Goal: Obtain resource: Download file/media

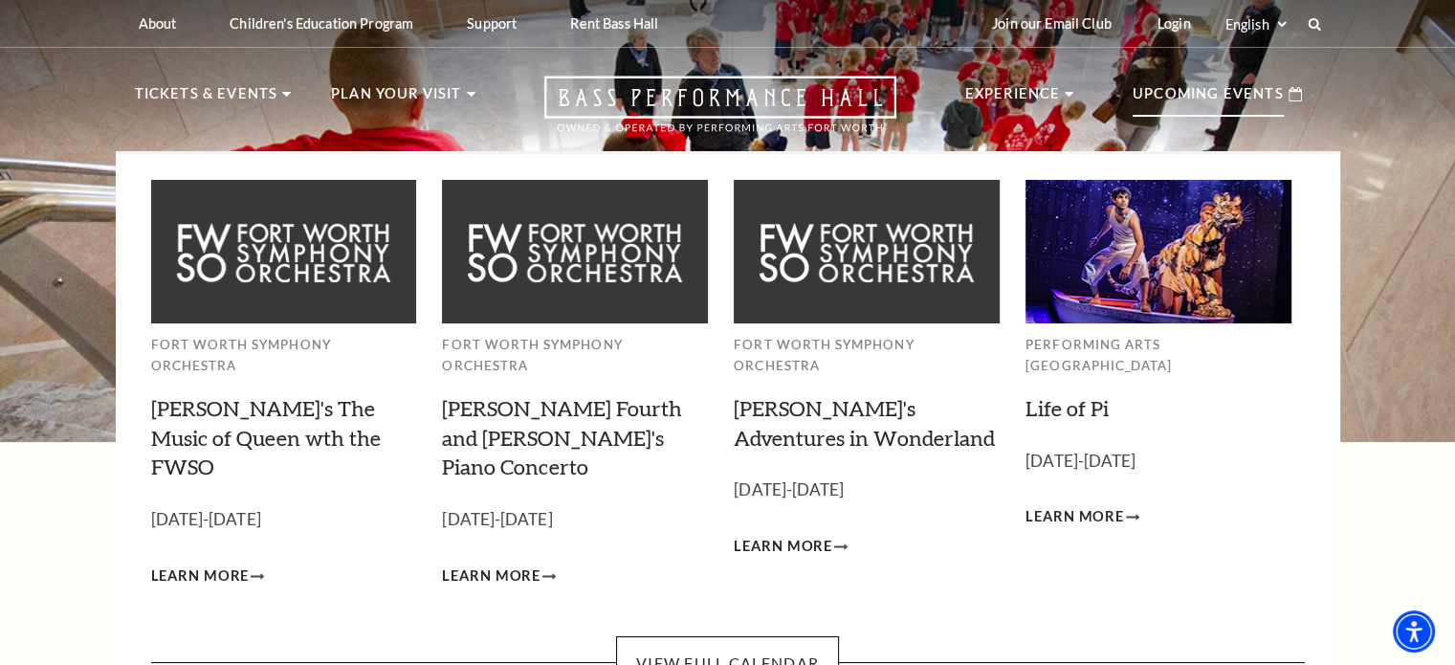
click at [1194, 101] on p "Upcoming Events" at bounding box center [1208, 99] width 151 height 34
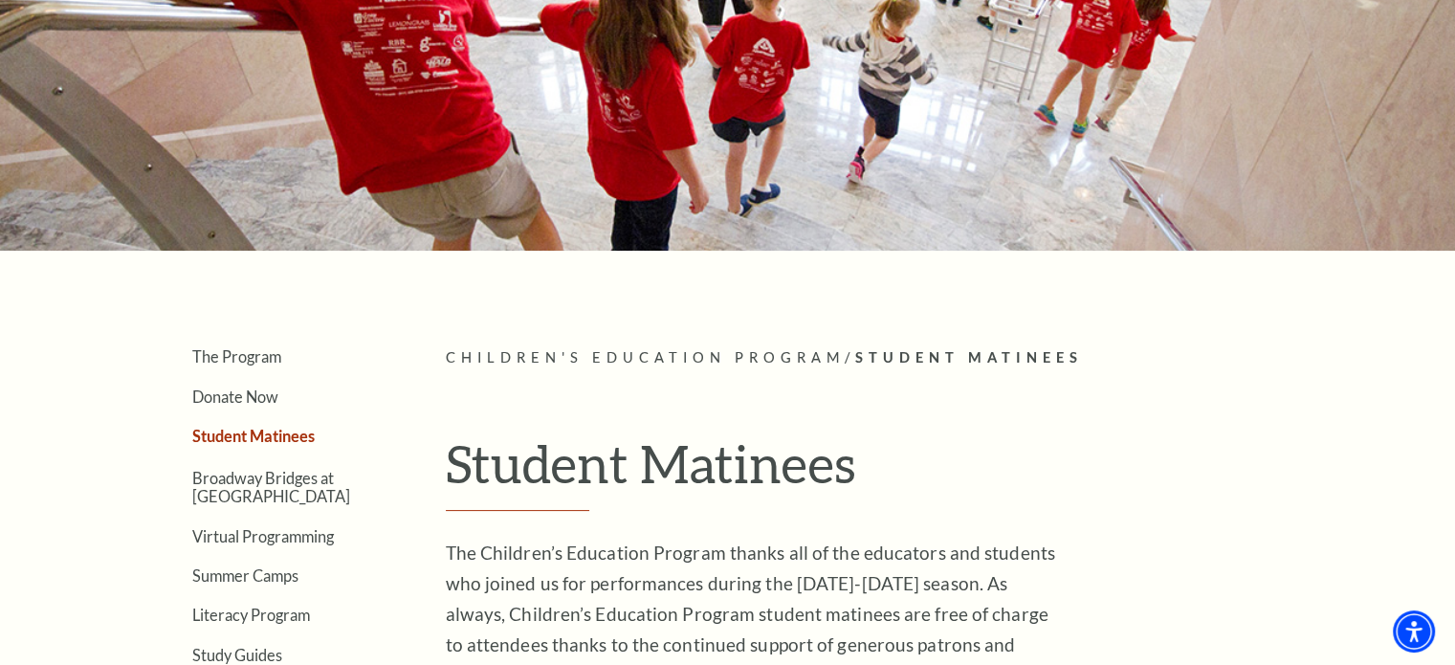
scroll to position [287, 0]
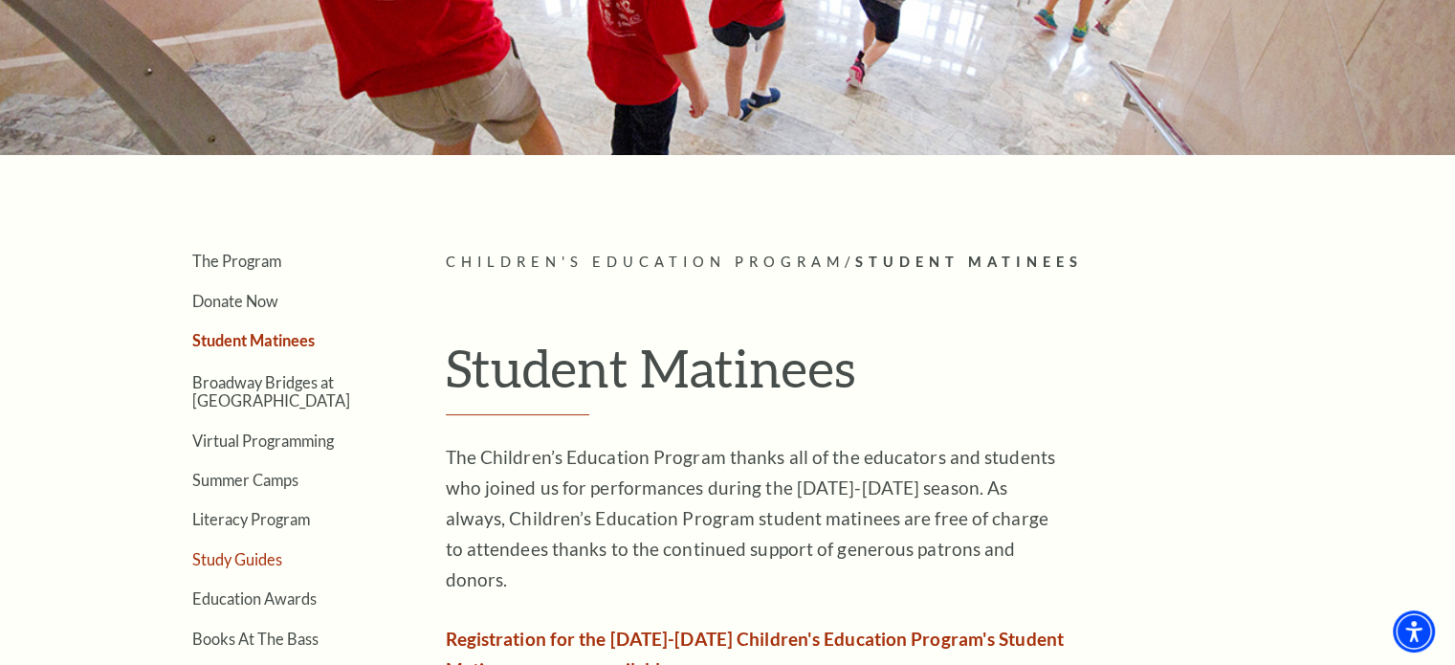
click at [253, 557] on link "Study Guides" at bounding box center [237, 559] width 90 height 18
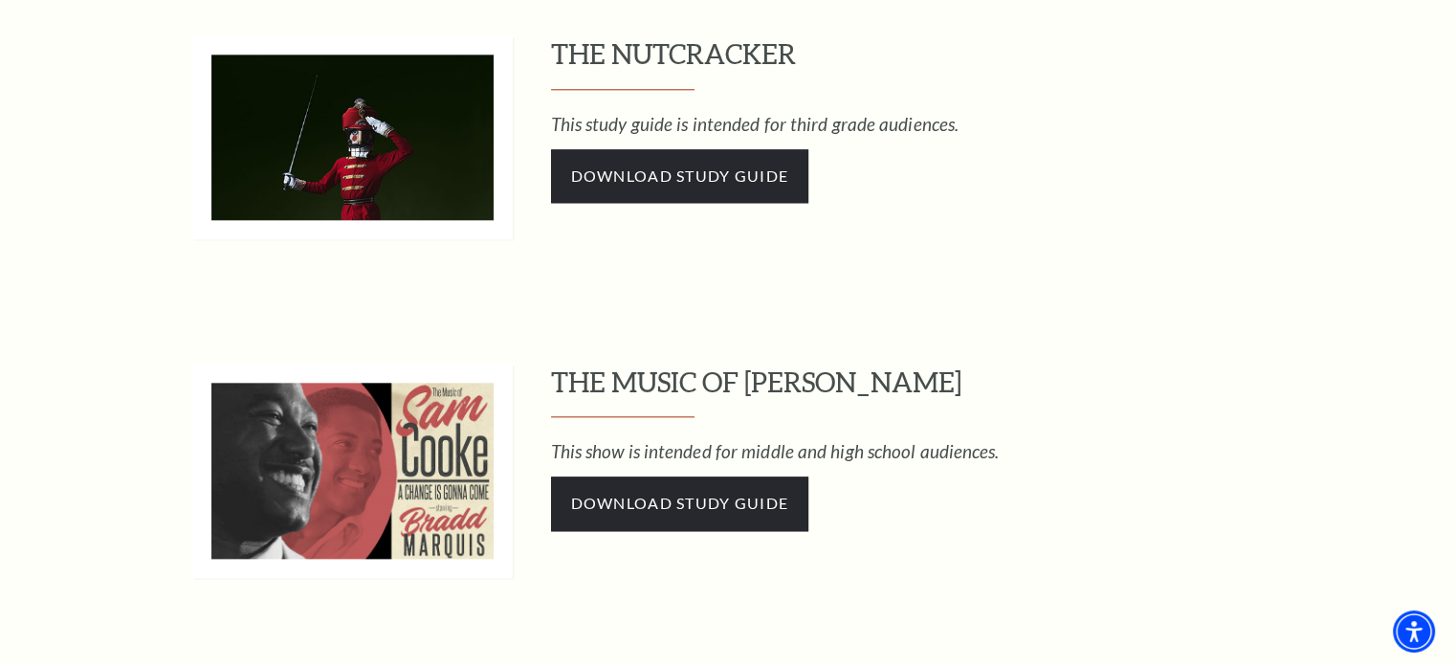
scroll to position [2006, 0]
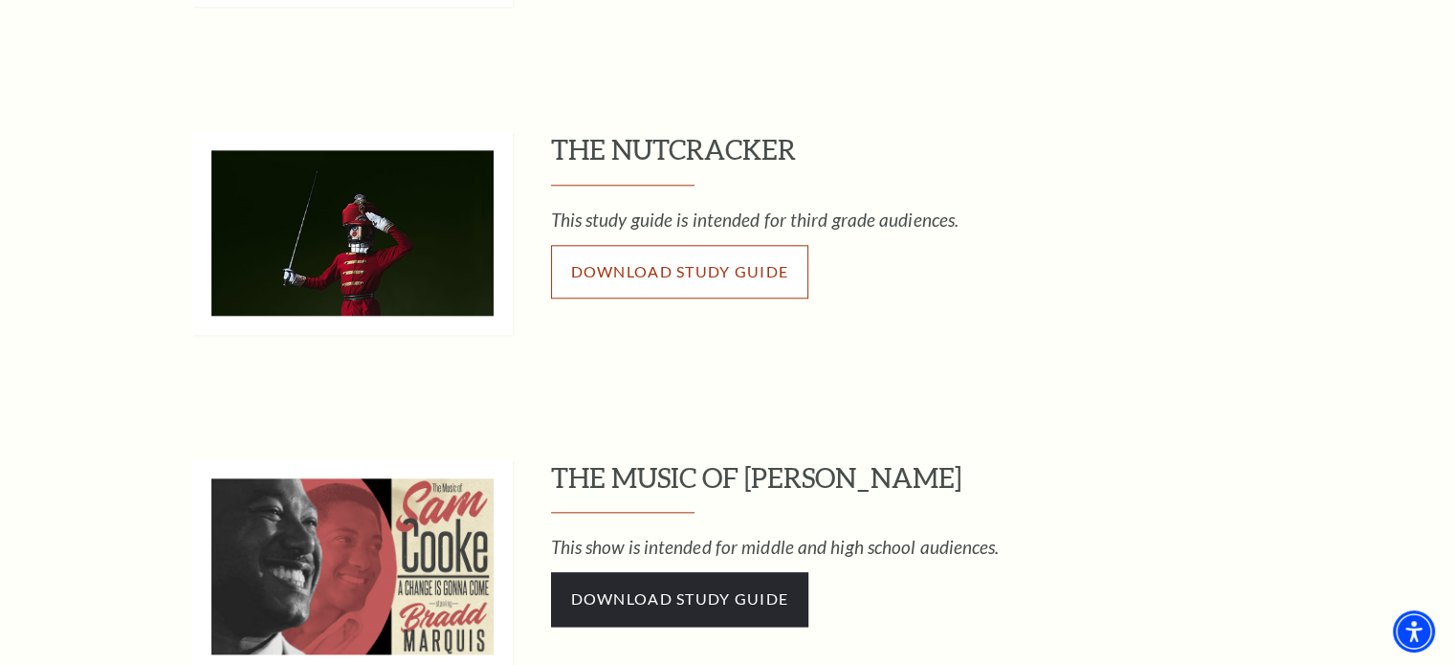
click at [716, 267] on span "Download Study Guide" at bounding box center [680, 271] width 218 height 18
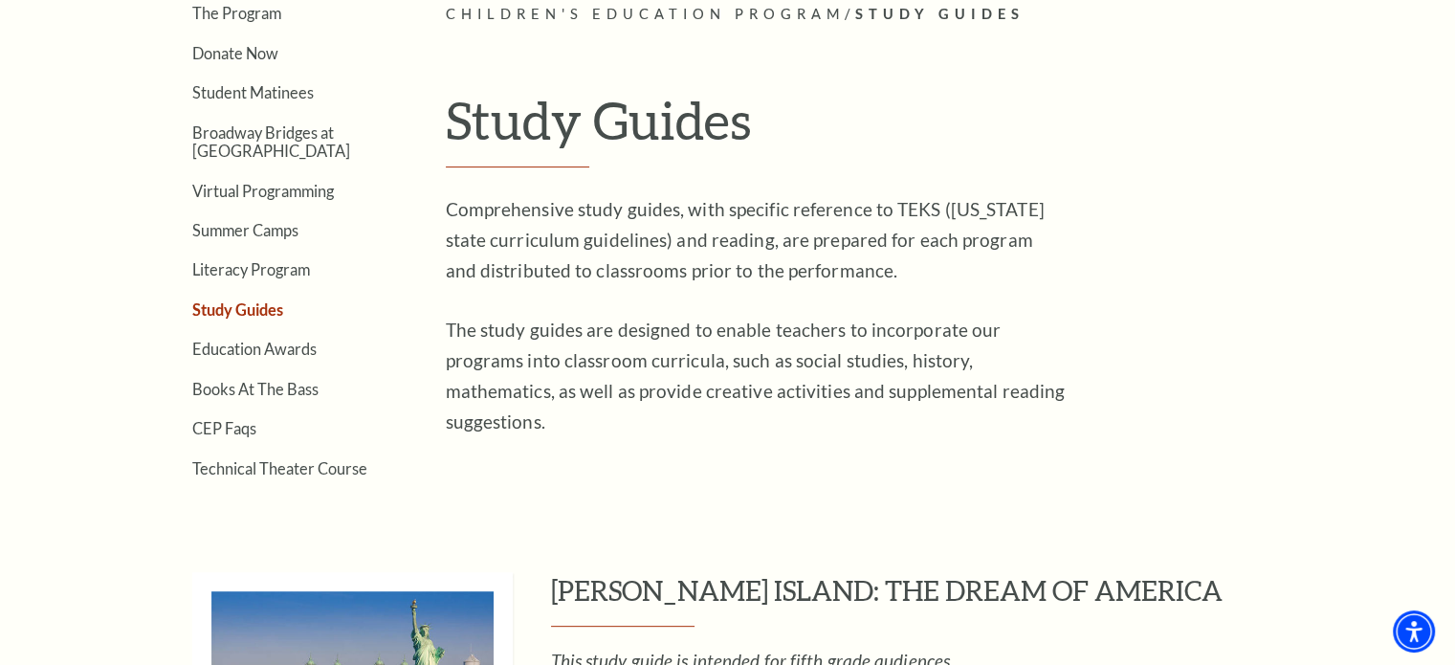
scroll to position [475, 0]
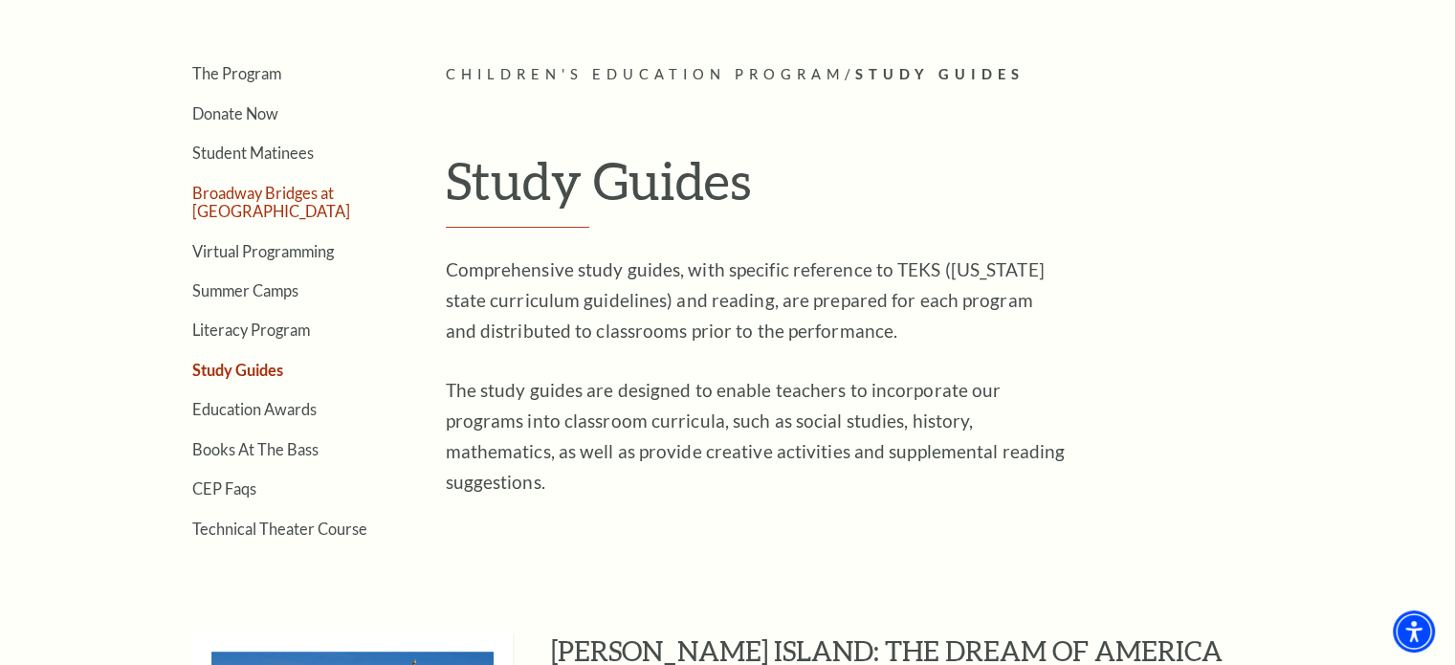
click at [258, 196] on link "Broadway Bridges at [GEOGRAPHIC_DATA]" at bounding box center [271, 202] width 158 height 36
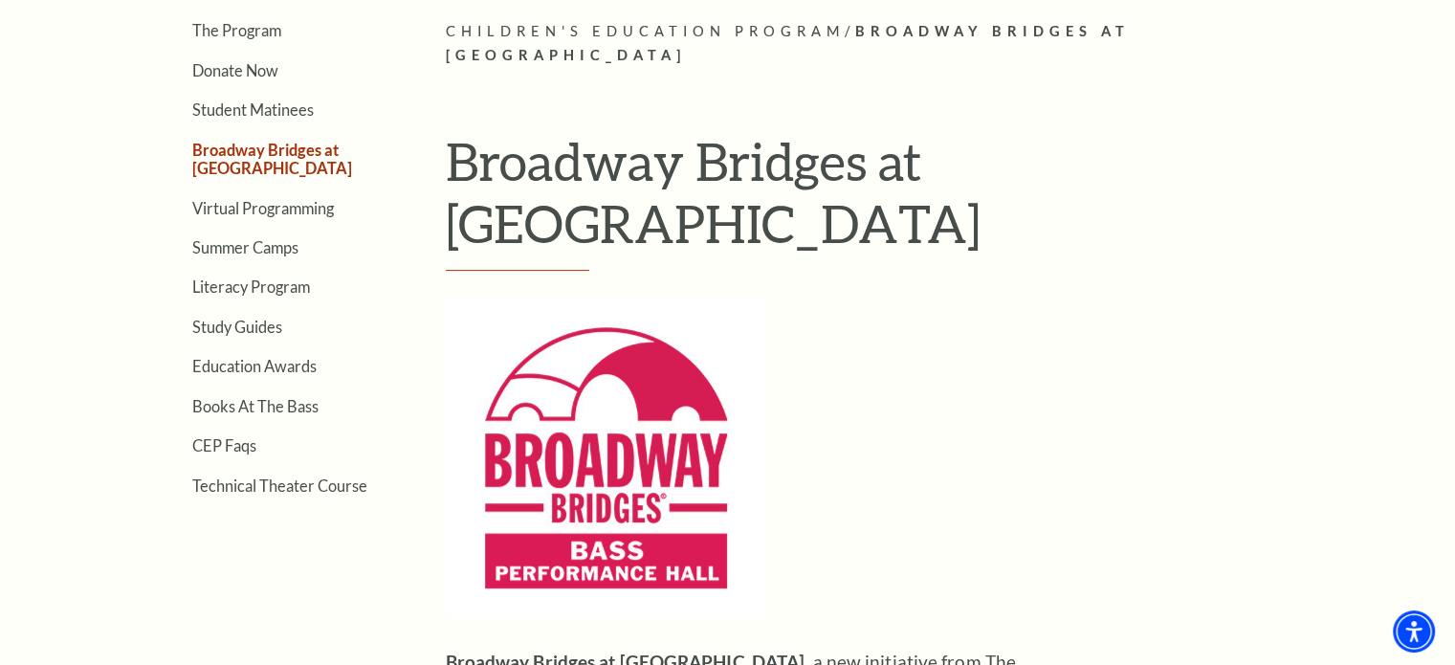
scroll to position [478, 0]
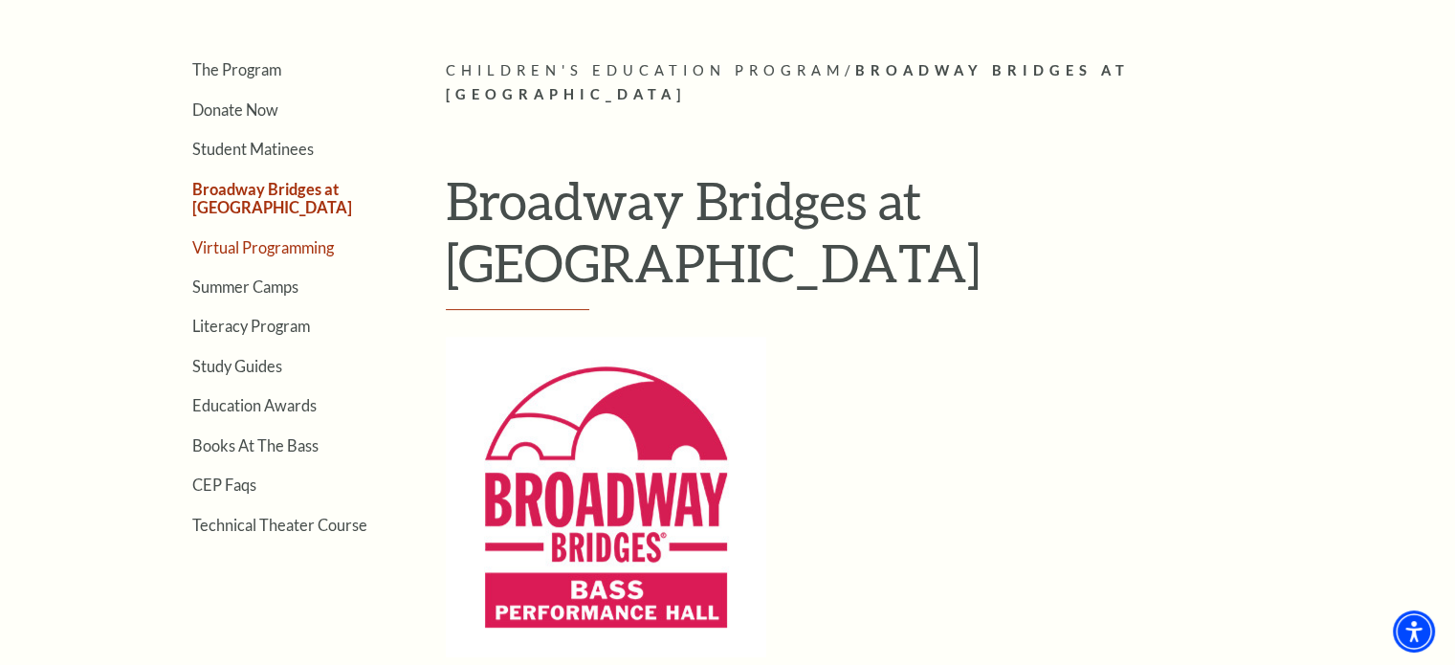
click at [302, 241] on link "Virtual Programming" at bounding box center [263, 247] width 142 height 18
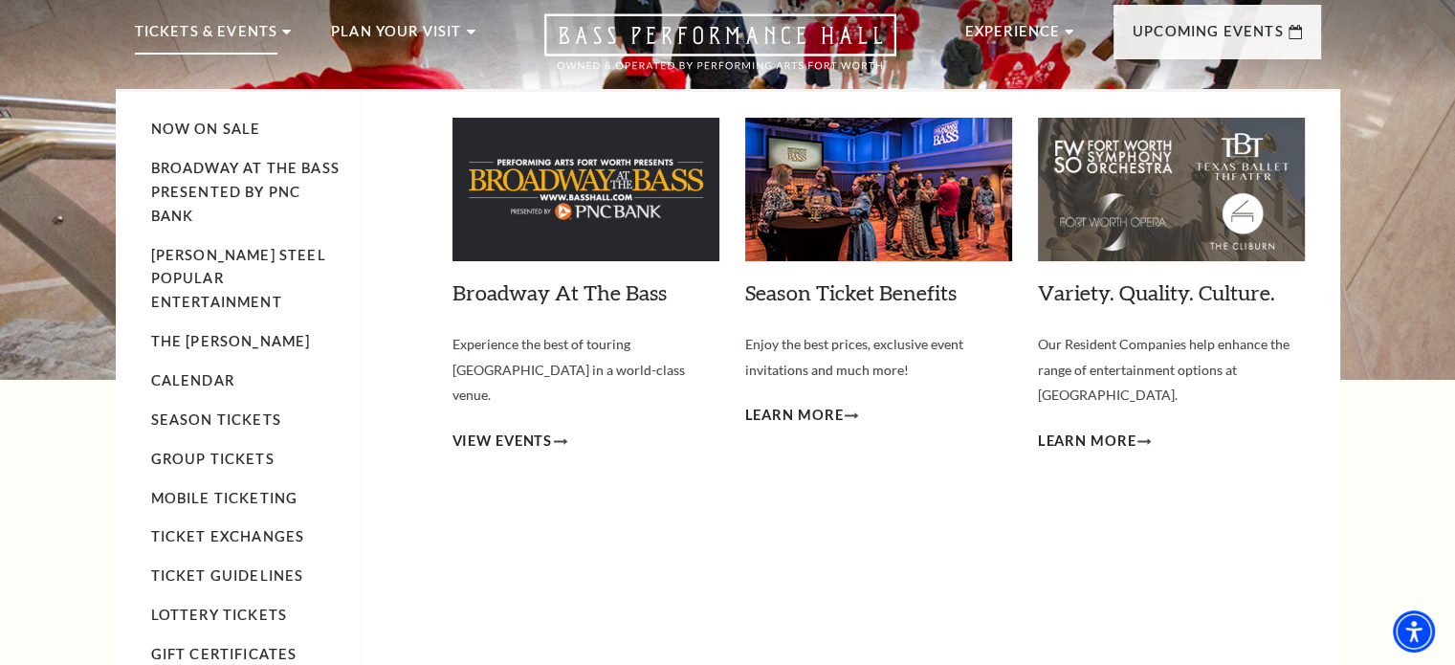
scroll to position [96, 0]
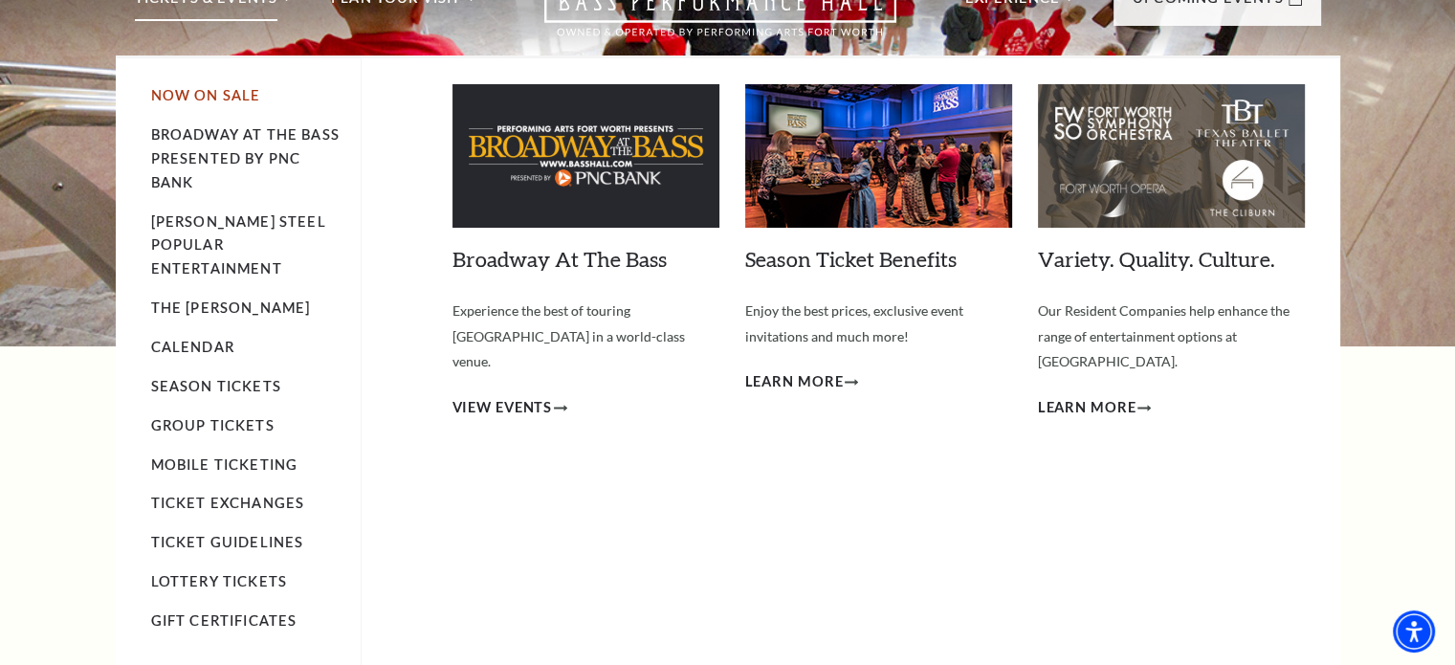
click at [203, 95] on link "Now On Sale" at bounding box center [206, 95] width 110 height 16
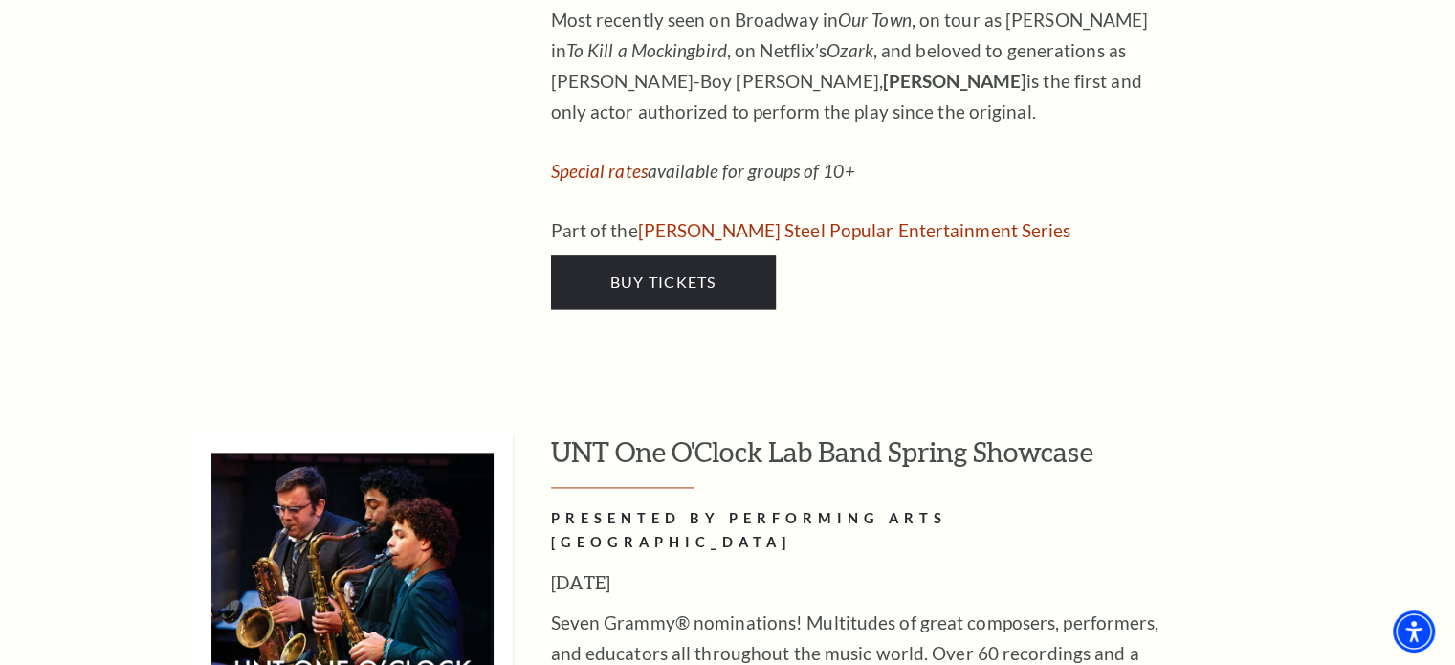
scroll to position [9855, 0]
